Goal: Information Seeking & Learning: Learn about a topic

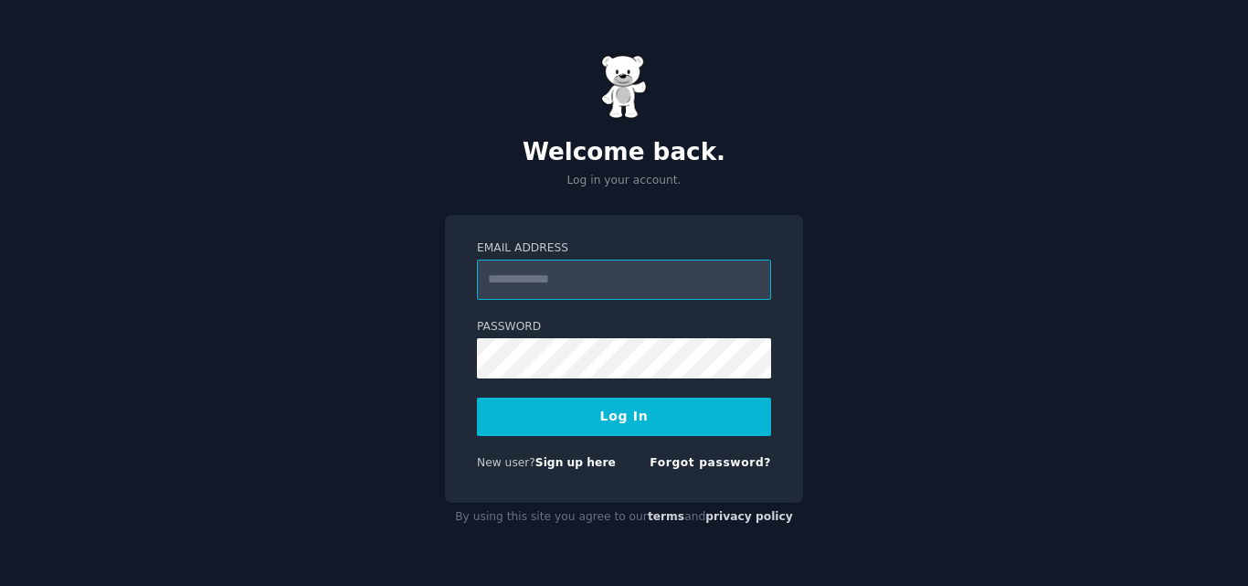
type input "**********"
click at [585, 413] on button "Log In" at bounding box center [624, 416] width 294 height 38
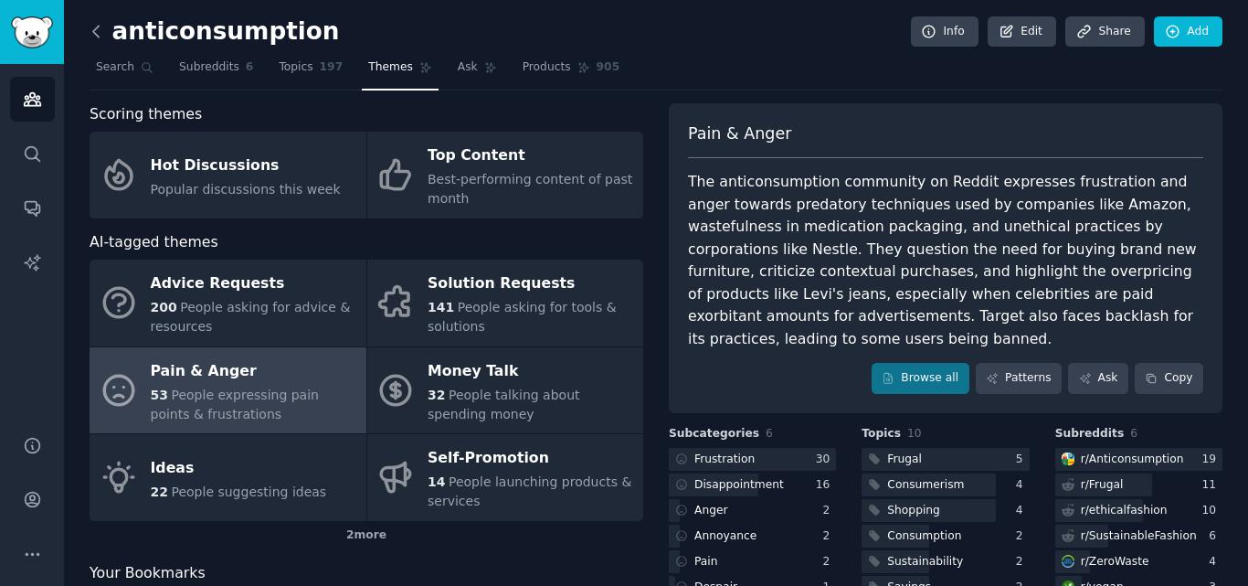
click at [92, 33] on icon at bounding box center [96, 31] width 19 height 19
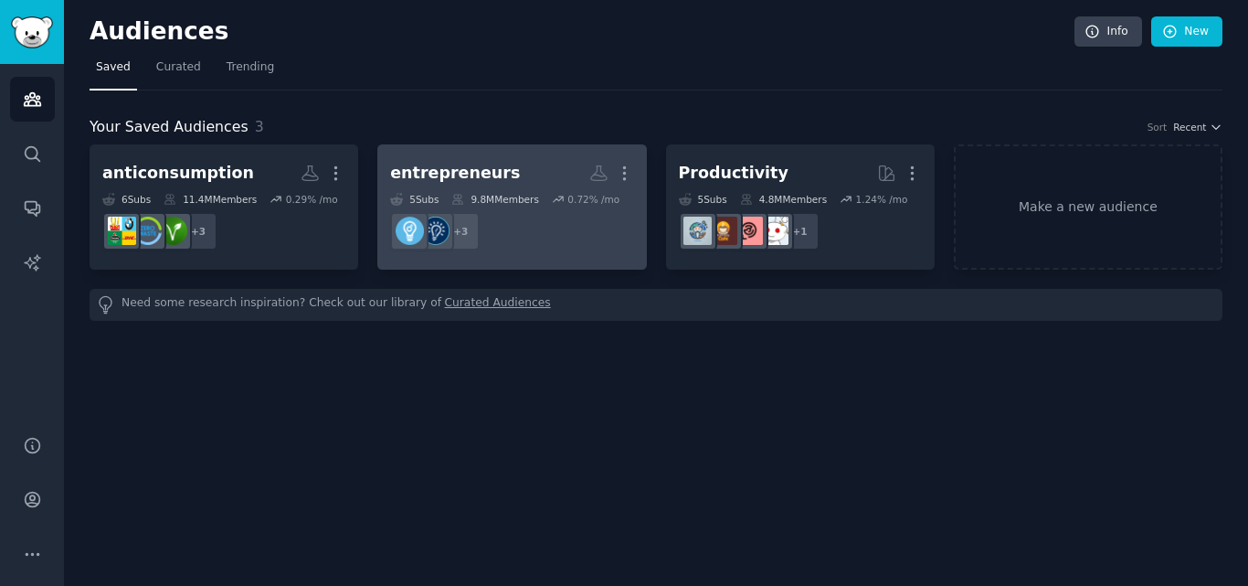
click at [472, 193] on div "9.8M Members" at bounding box center [494, 199] width 87 height 13
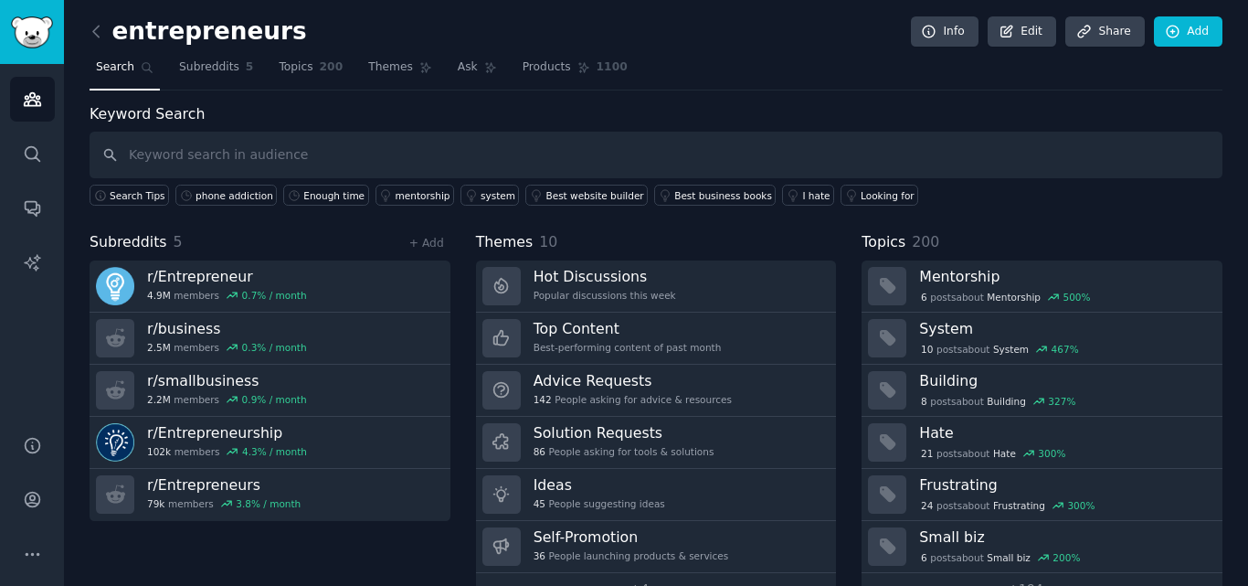
click at [425, 547] on div "Subreddits 5 + Add r/ Entrepreneur 4.9M members 0.7 % / month r/ business 2.5M …" at bounding box center [270, 418] width 361 height 374
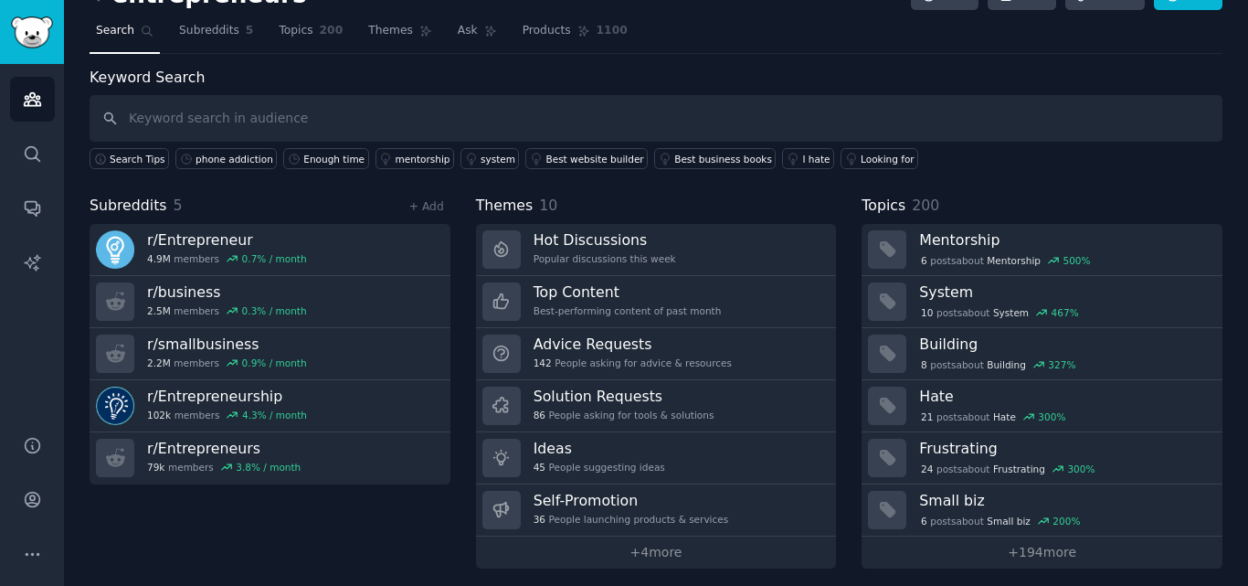
scroll to position [45, 0]
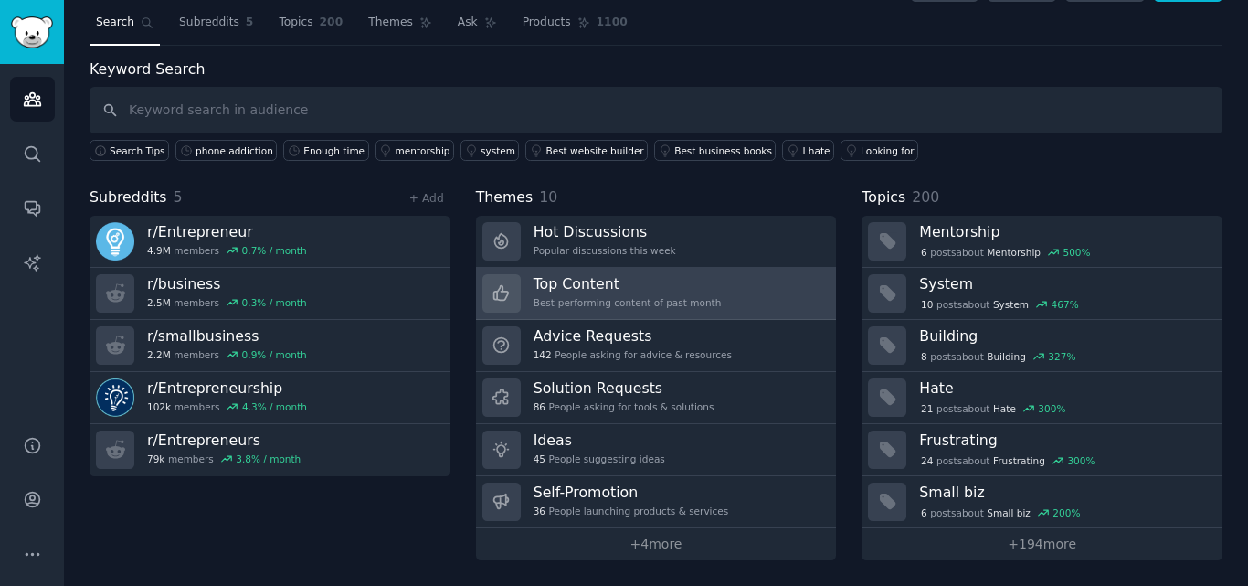
click at [690, 289] on h3 "Top Content" at bounding box center [627, 283] width 188 height 19
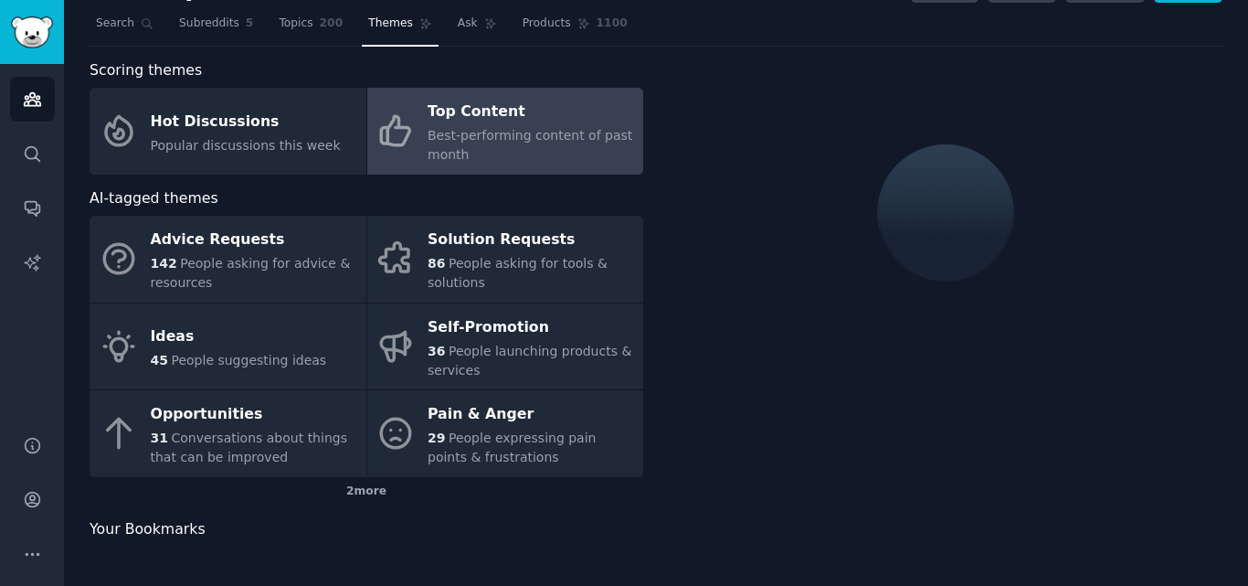
scroll to position [45, 0]
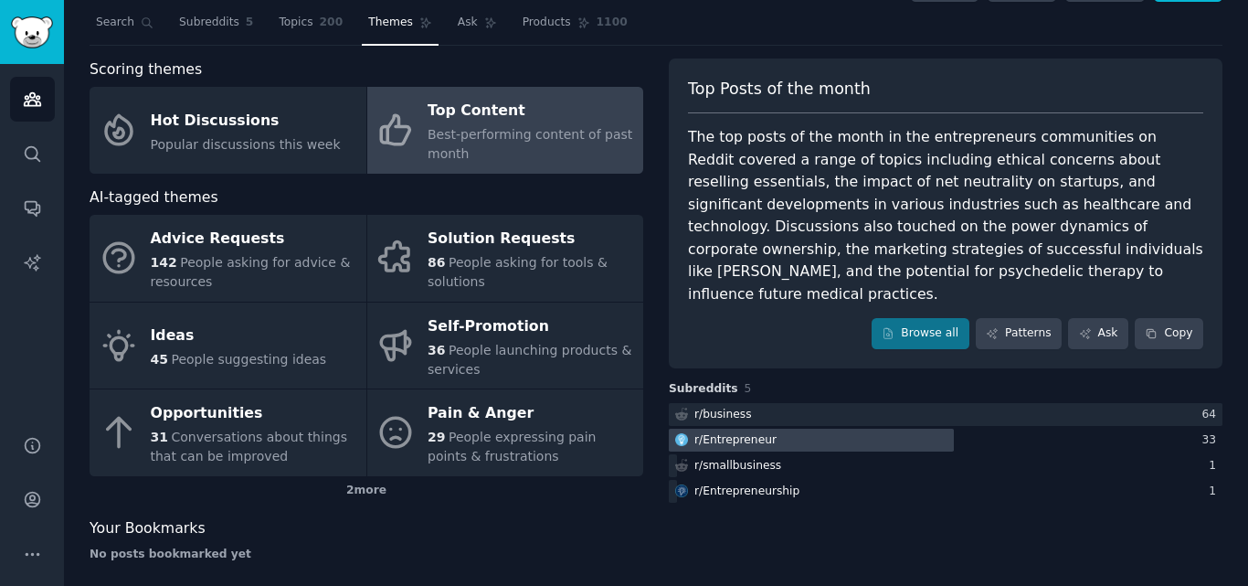
click at [745, 432] on div "r/ Entrepreneur" at bounding box center [735, 440] width 82 height 16
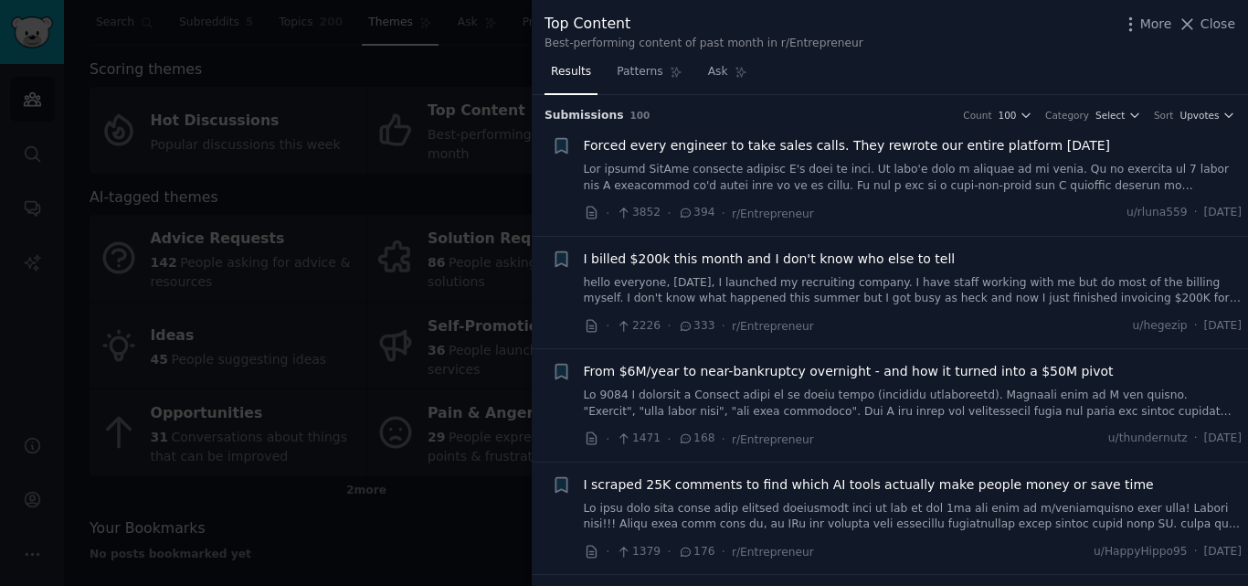
click at [550, 397] on li "Bookmark this conversation + From $6M/year to near-bankruptcy overnight - and h…" at bounding box center [890, 405] width 716 height 112
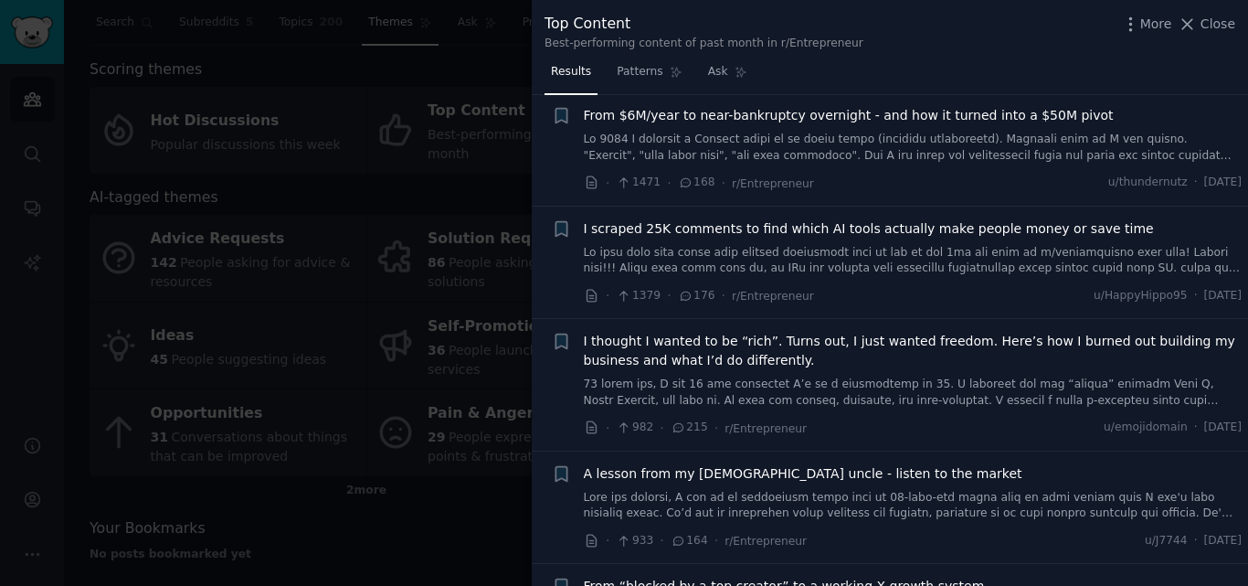
scroll to position [292, 0]
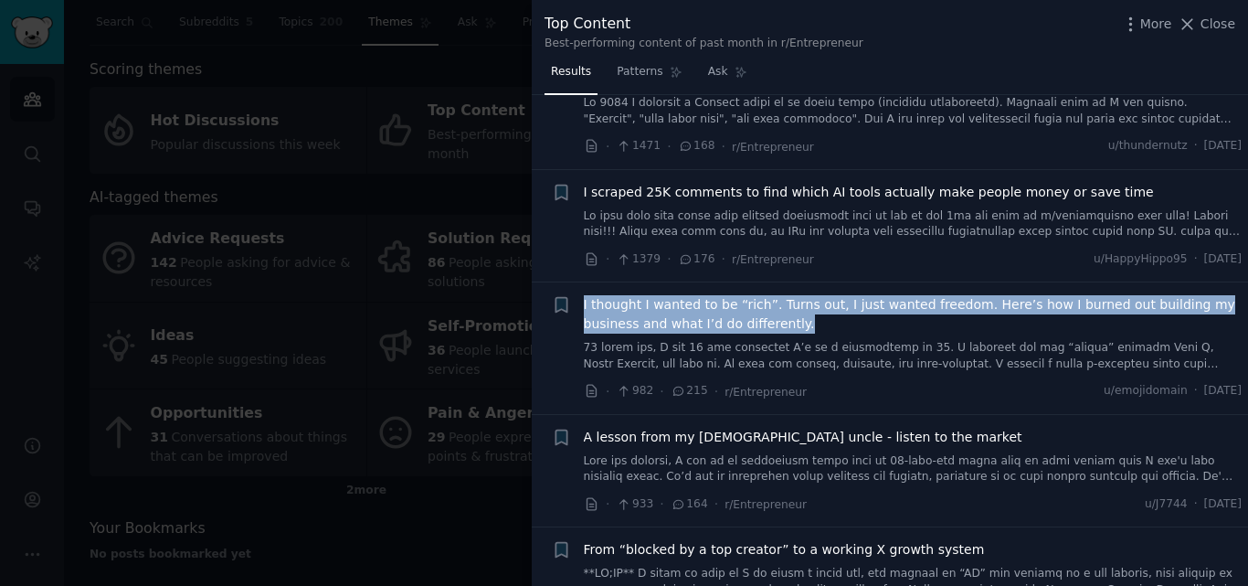
drag, startPoint x: 577, startPoint y: 300, endPoint x: 744, endPoint y: 322, distance: 167.8
click at [744, 322] on div "Bookmark this conversation + I thought I wanted to be “rich”. Turns out, I just…" at bounding box center [897, 348] width 691 height 106
copy span "I thought I wanted to be “rich”. Turns out, I just wanted freedom. Here’s how I…"
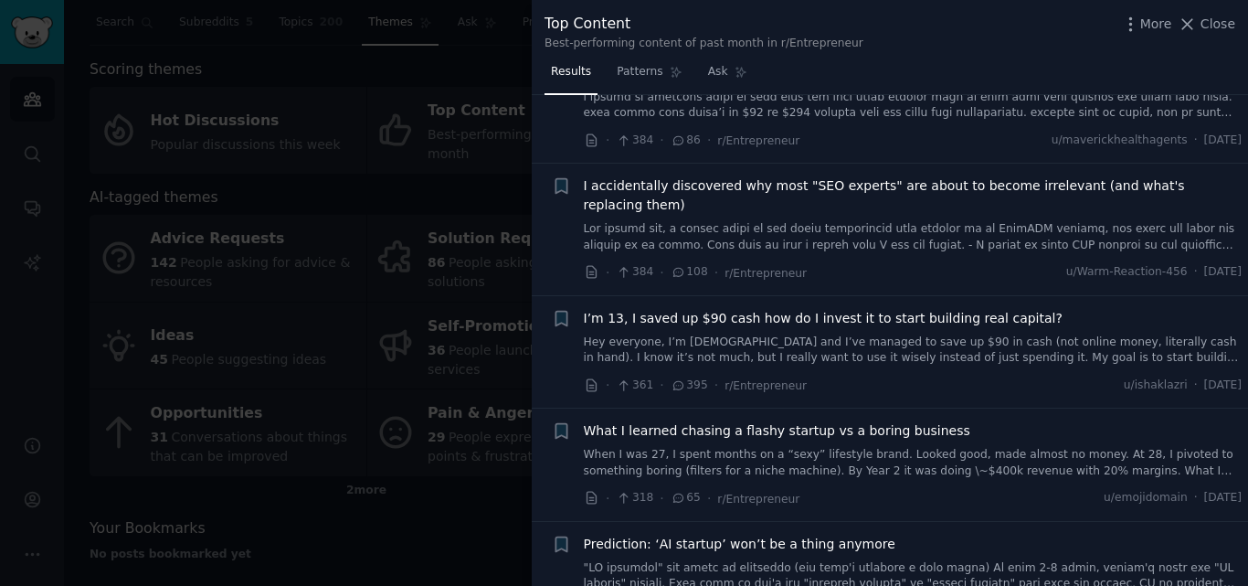
scroll to position [2046, 0]
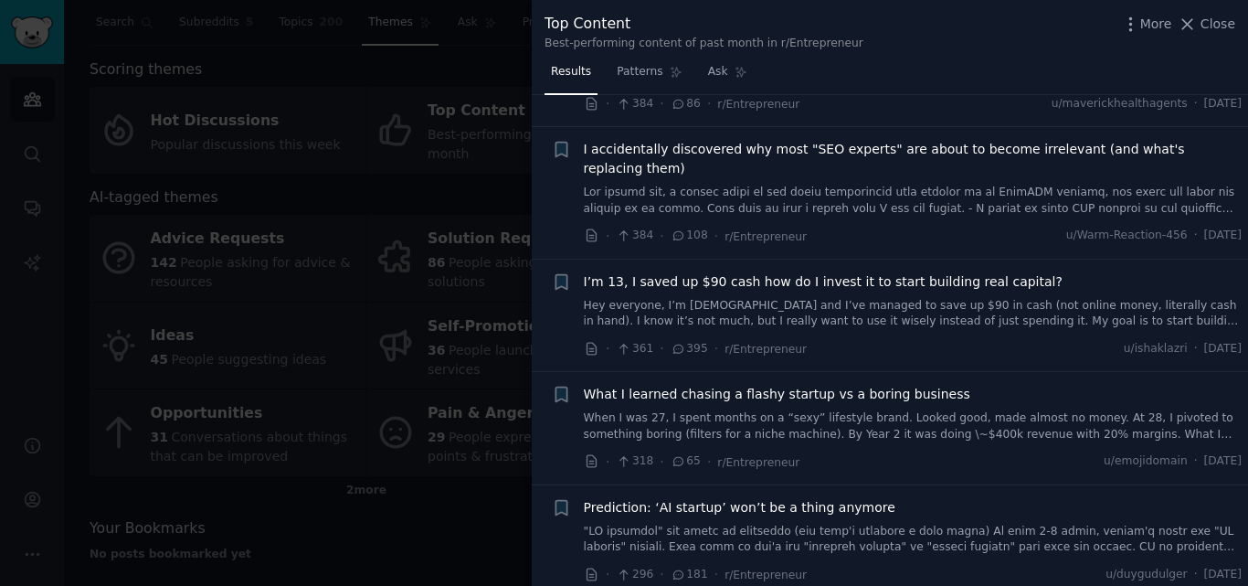
drag, startPoint x: 665, startPoint y: 174, endPoint x: 981, endPoint y: 204, distance: 317.5
click at [981, 204] on div "I accidentally discovered why most "SEO experts" are about to become irrelevant…" at bounding box center [913, 193] width 659 height 106
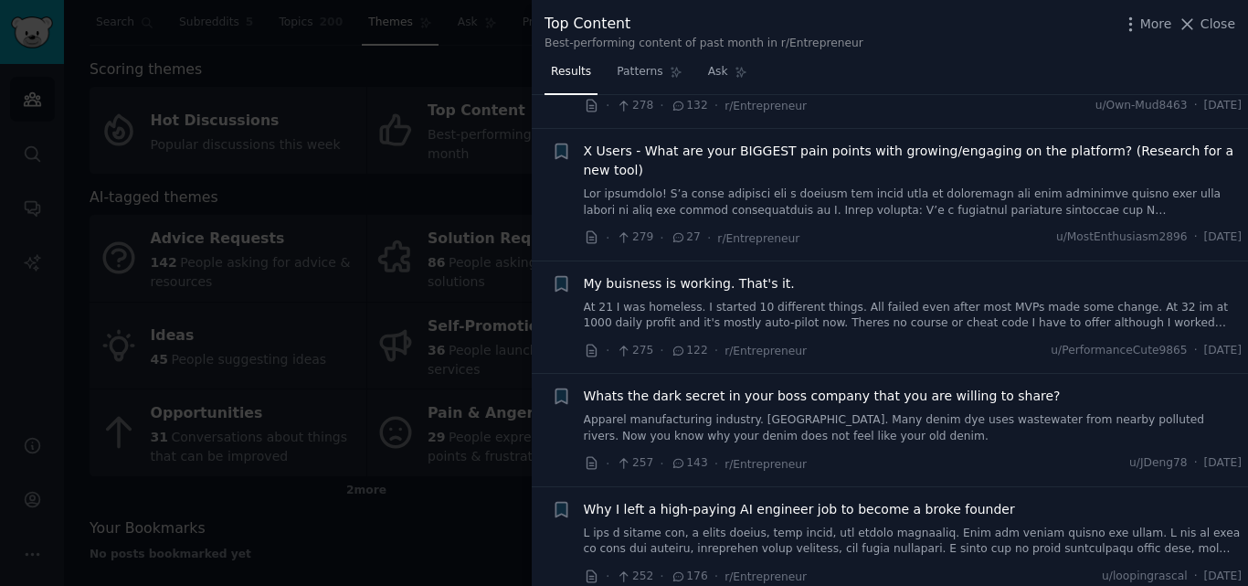
scroll to position [3033, 0]
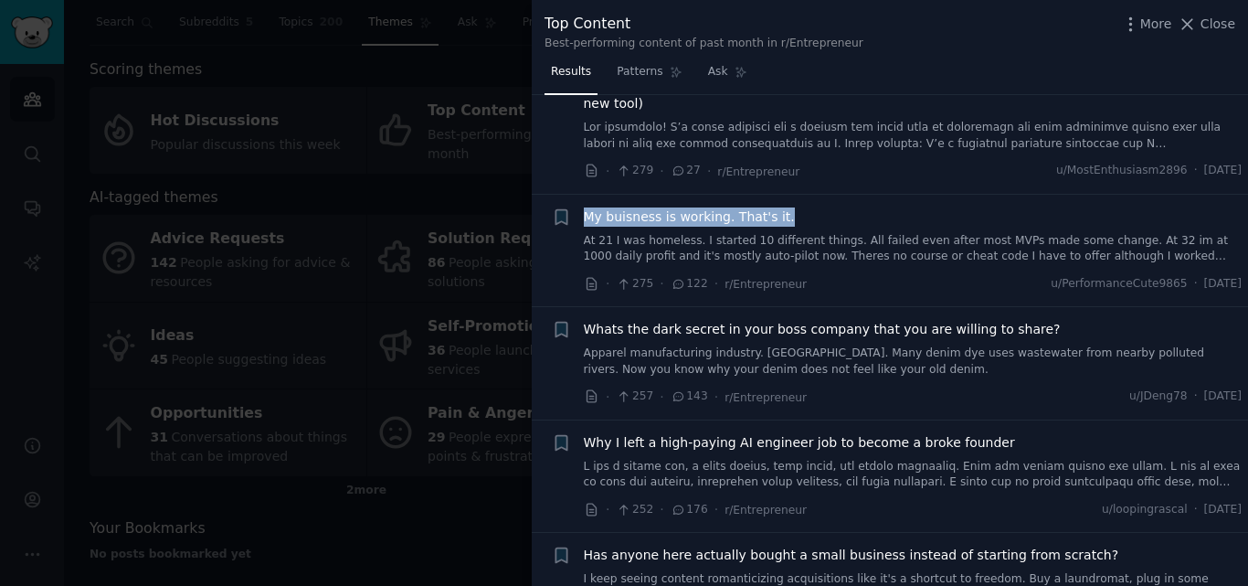
drag, startPoint x: 787, startPoint y: 174, endPoint x: 587, endPoint y: 180, distance: 199.2
click at [587, 207] on div "My buisness is working. That's it." at bounding box center [913, 216] width 659 height 19
copy span "My buisness is working. That's it."
click at [998, 39] on div "Top Content Best-performing content of past month in r/Entrepreneur More Close" at bounding box center [889, 32] width 691 height 38
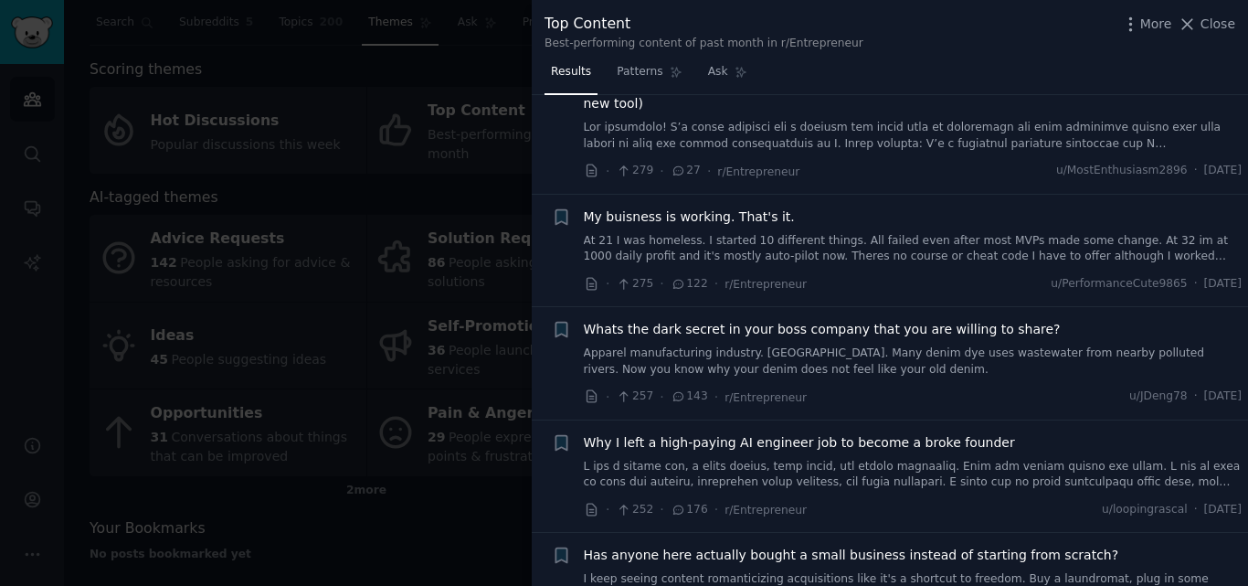
click at [854, 195] on li "+ My buisness is working. That's it. At 21 I was homeless. I started 10 differe…" at bounding box center [890, 251] width 716 height 112
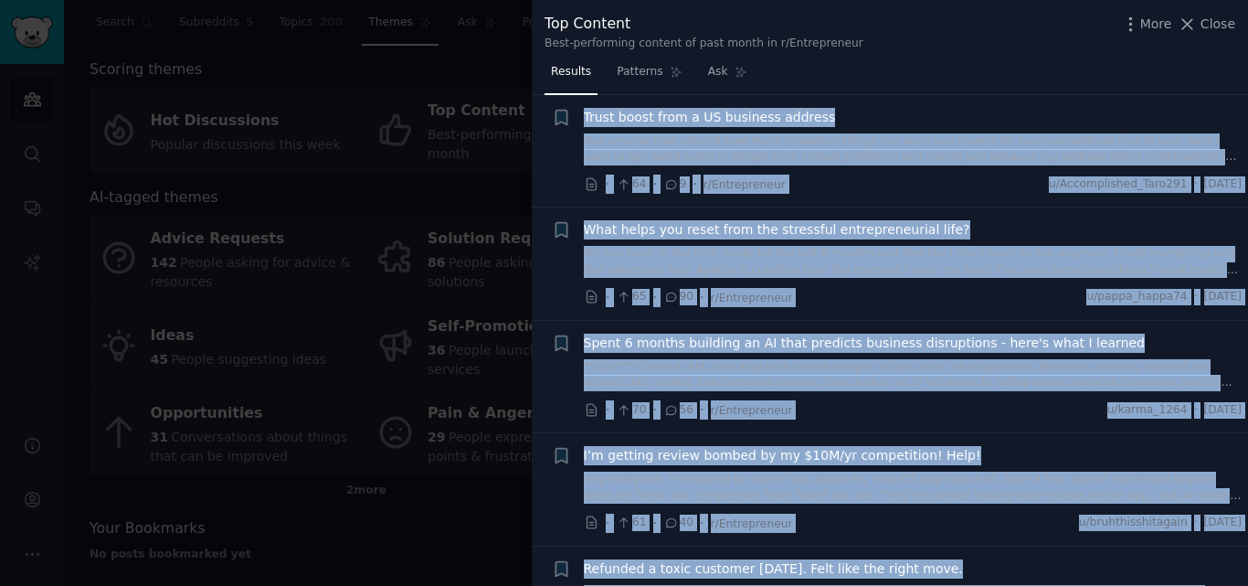
scroll to position [10867, 0]
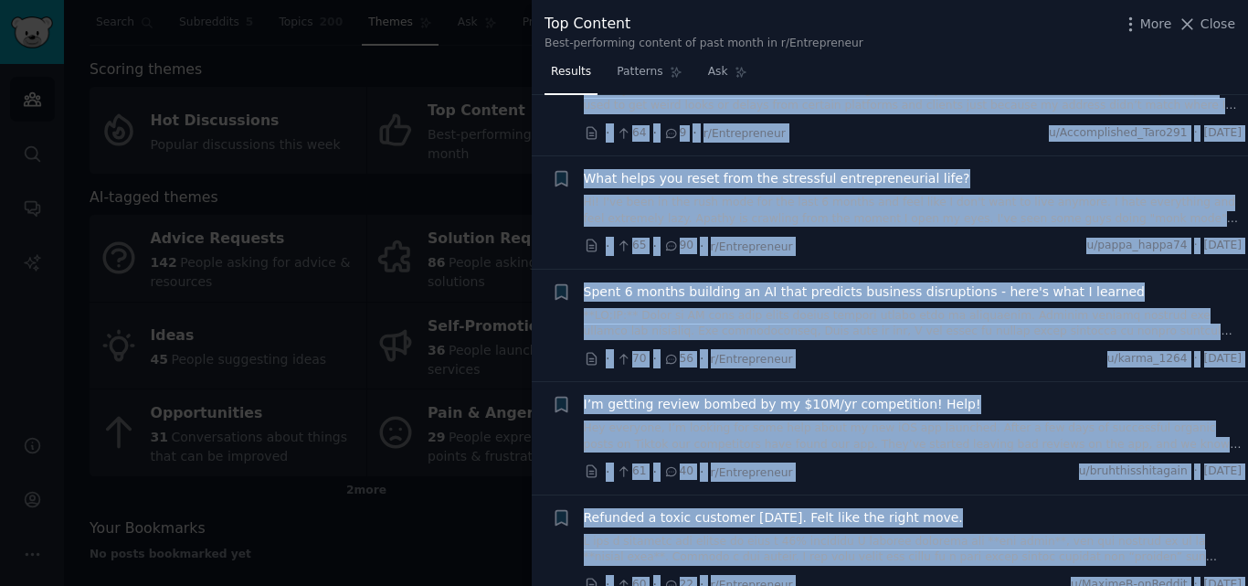
drag, startPoint x: 576, startPoint y: 143, endPoint x: 846, endPoint y: 578, distance: 512.0
copy ul "Forced every engineer to take sales calls. They rewrote our entire platform [DA…"
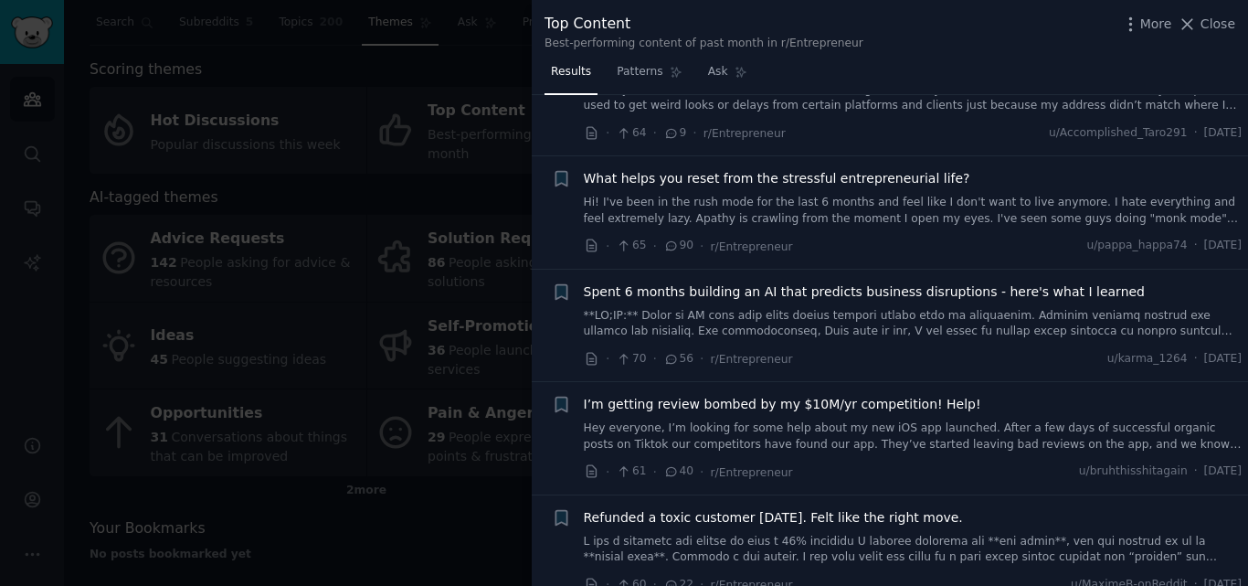
click at [919, 87] on div "Results Patterns Ask" at bounding box center [890, 76] width 716 height 37
